Goal: Task Accomplishment & Management: Manage account settings

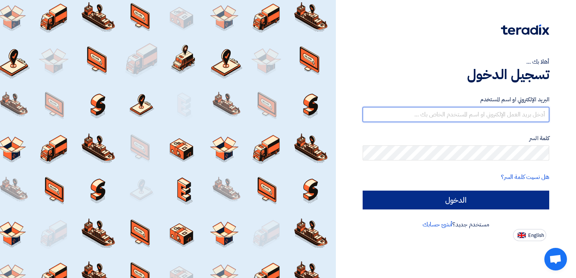
type input "[PERSON_NAME][EMAIL_ADDRESS][DOMAIN_NAME]"
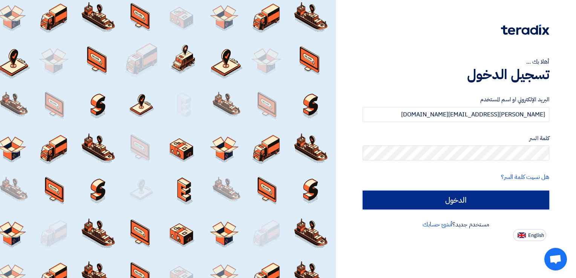
click at [454, 201] on input "الدخول" at bounding box center [455, 200] width 186 height 19
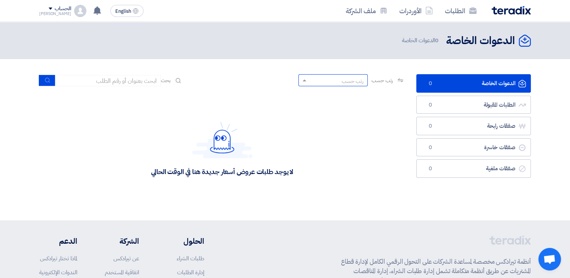
click at [299, 83] on span at bounding box center [303, 80] width 9 height 8
click at [344, 94] on span "أحدث الطلبات المقبولة" at bounding box center [342, 93] width 43 height 8
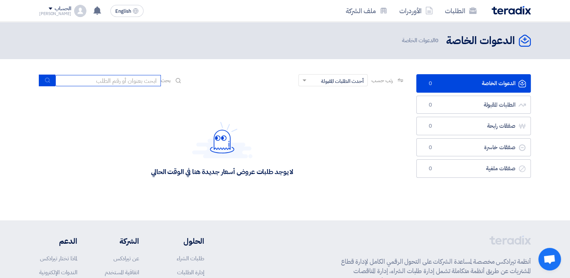
click at [90, 82] on input at bounding box center [107, 80] width 105 height 11
click at [462, 7] on link "الطلبات" at bounding box center [461, 11] width 44 height 18
click at [420, 13] on link "الأوردرات" at bounding box center [416, 11] width 46 height 18
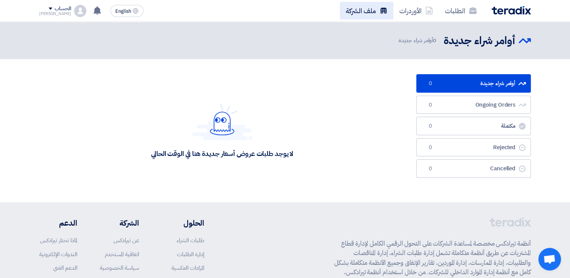
click at [372, 8] on link "ملف الشركة" at bounding box center [366, 11] width 53 height 18
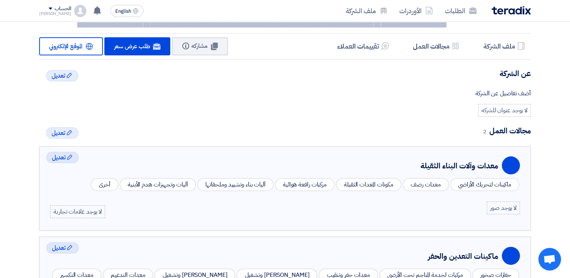
scroll to position [130, 0]
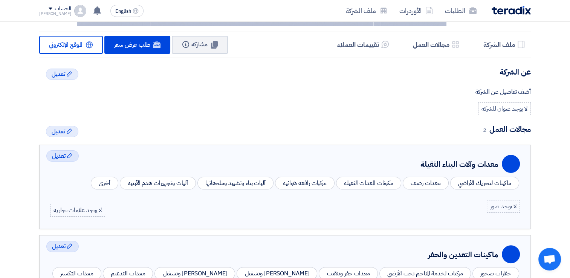
click at [476, 184] on div "ماكينات لتحريك الأراضي" at bounding box center [484, 183] width 69 height 13
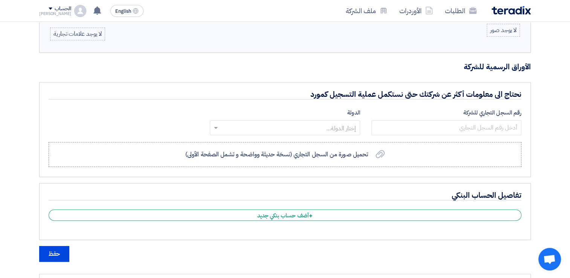
scroll to position [419, 0]
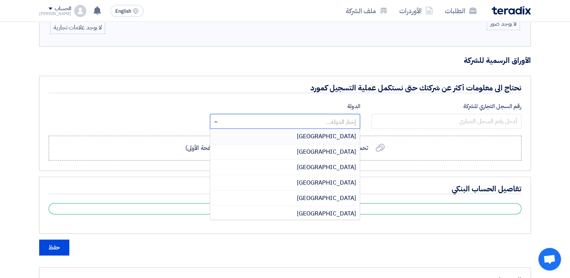
click at [219, 117] on span at bounding box center [214, 121] width 9 height 9
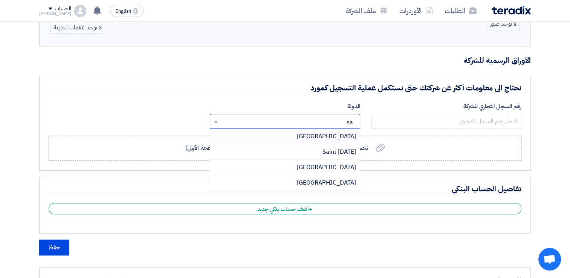
type input "sau"
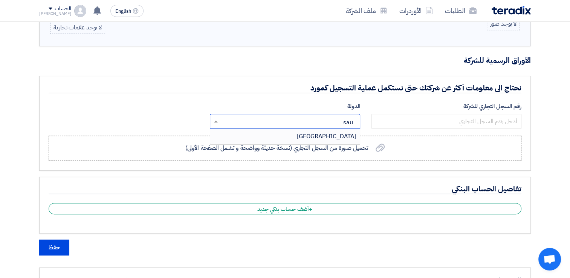
click at [347, 132] on span "[GEOGRAPHIC_DATA]" at bounding box center [326, 136] width 59 height 9
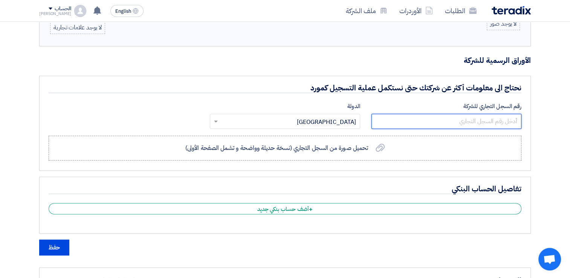
click at [463, 125] on input "number" at bounding box center [446, 121] width 150 height 15
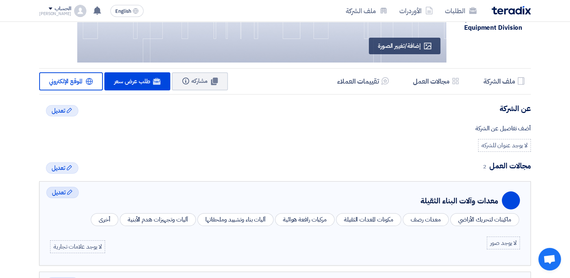
scroll to position [98, 0]
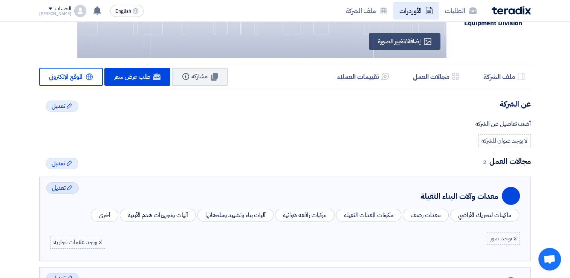
click at [419, 14] on link "الأوردرات" at bounding box center [416, 11] width 46 height 18
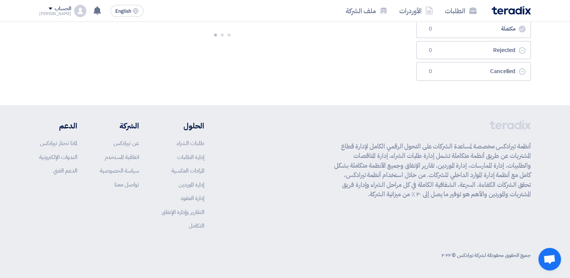
scroll to position [0, 0]
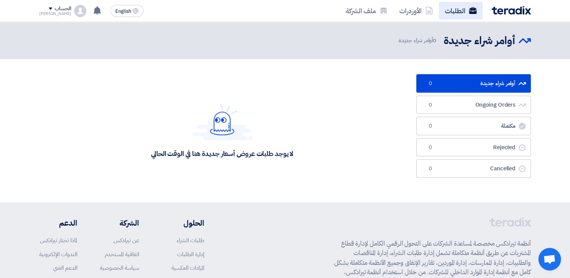
click at [442, 14] on link "الطلبات" at bounding box center [461, 11] width 44 height 18
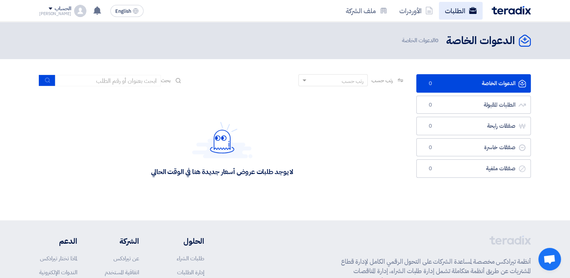
click at [449, 12] on link "الطلبات" at bounding box center [461, 11] width 44 height 18
click at [365, 13] on link "ملف الشركة" at bounding box center [366, 11] width 53 height 18
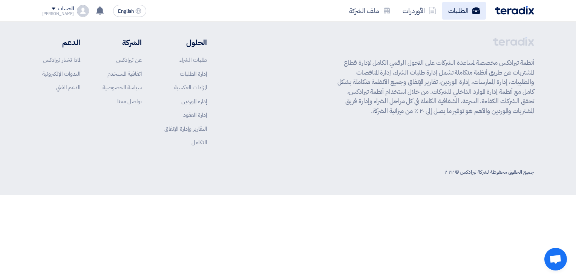
click at [461, 14] on link "الطلبات" at bounding box center [464, 11] width 44 height 18
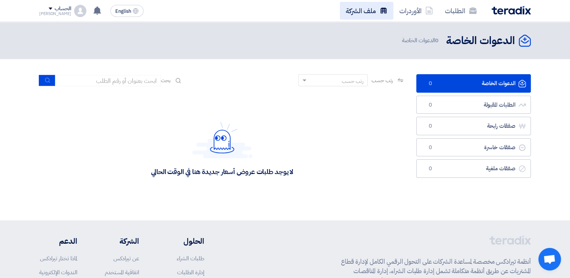
click at [367, 11] on link "ملف الشركة" at bounding box center [366, 11] width 53 height 18
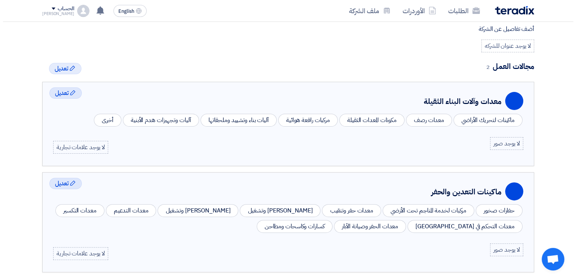
scroll to position [187, 0]
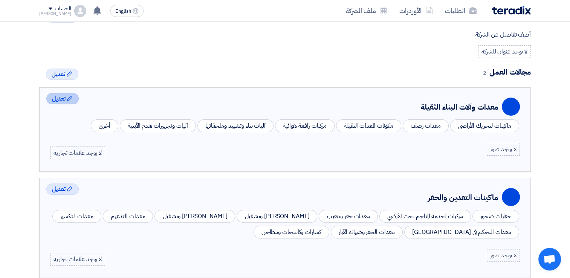
click at [62, 101] on span "تعديل" at bounding box center [59, 98] width 14 height 9
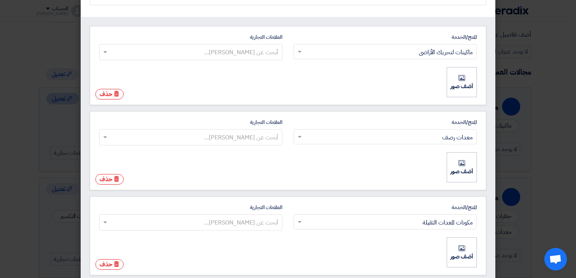
scroll to position [69, 0]
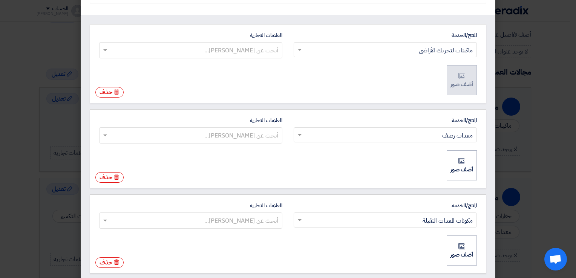
click at [475, 82] on li "أضف صور أضف صور" at bounding box center [461, 80] width 30 height 30
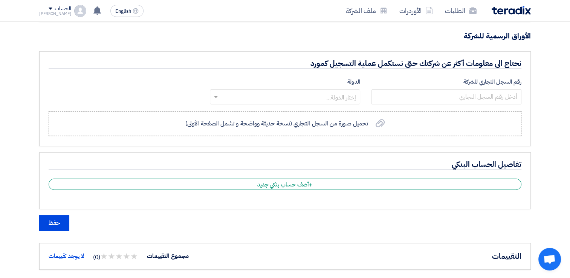
scroll to position [443, 0]
click at [451, 107] on app-upload-file "تحميل صورة من السجل التجاري (نسخة حديثة وواضحة و تشمل الصفحة الأولى) تحميل صورة…" at bounding box center [285, 123] width 473 height 32
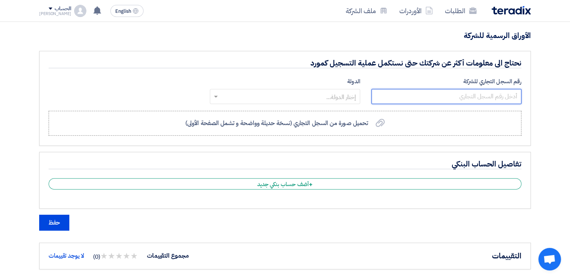
click at [448, 93] on input "number" at bounding box center [446, 96] width 150 height 15
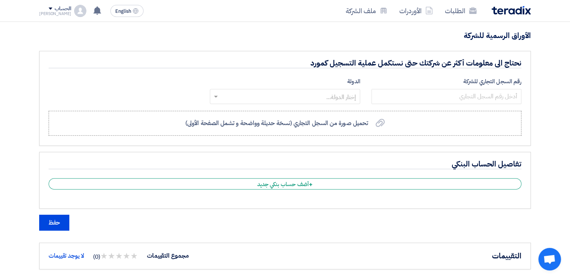
click at [331, 92] on input "text" at bounding box center [289, 97] width 135 height 12
click at [100, 91] on div "رقم السجل التجاري للشركة الدولة إختار الدولة..." at bounding box center [285, 92] width 484 height 30
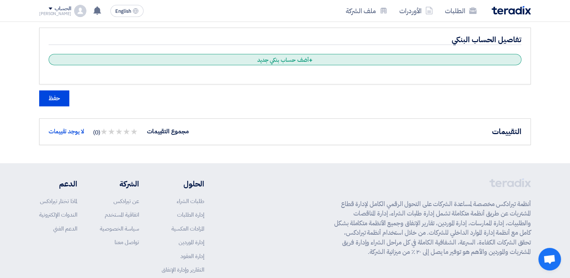
scroll to position [568, 0]
